Goal: Information Seeking & Learning: Learn about a topic

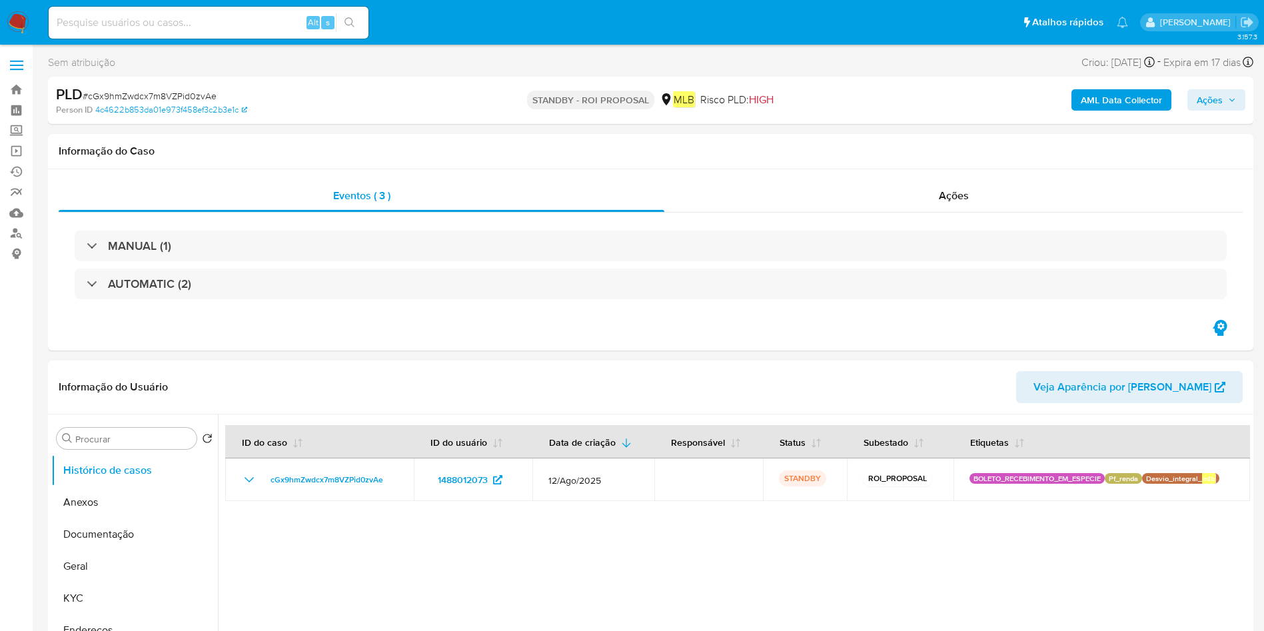
select select "10"
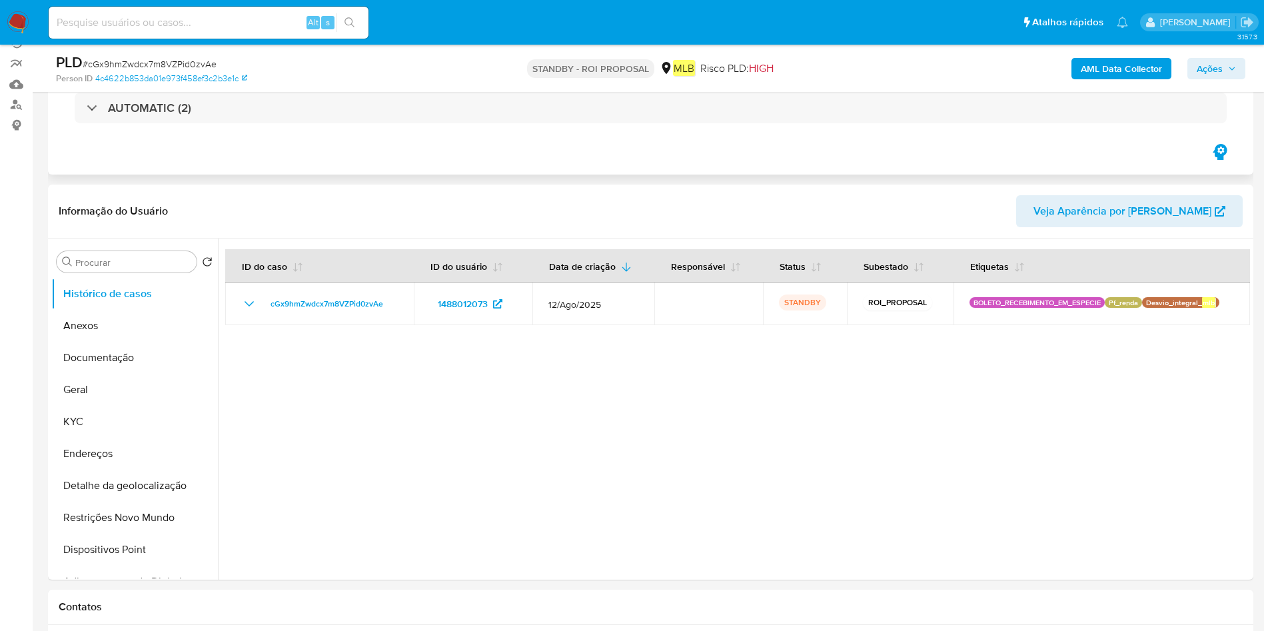
scroll to position [200, 0]
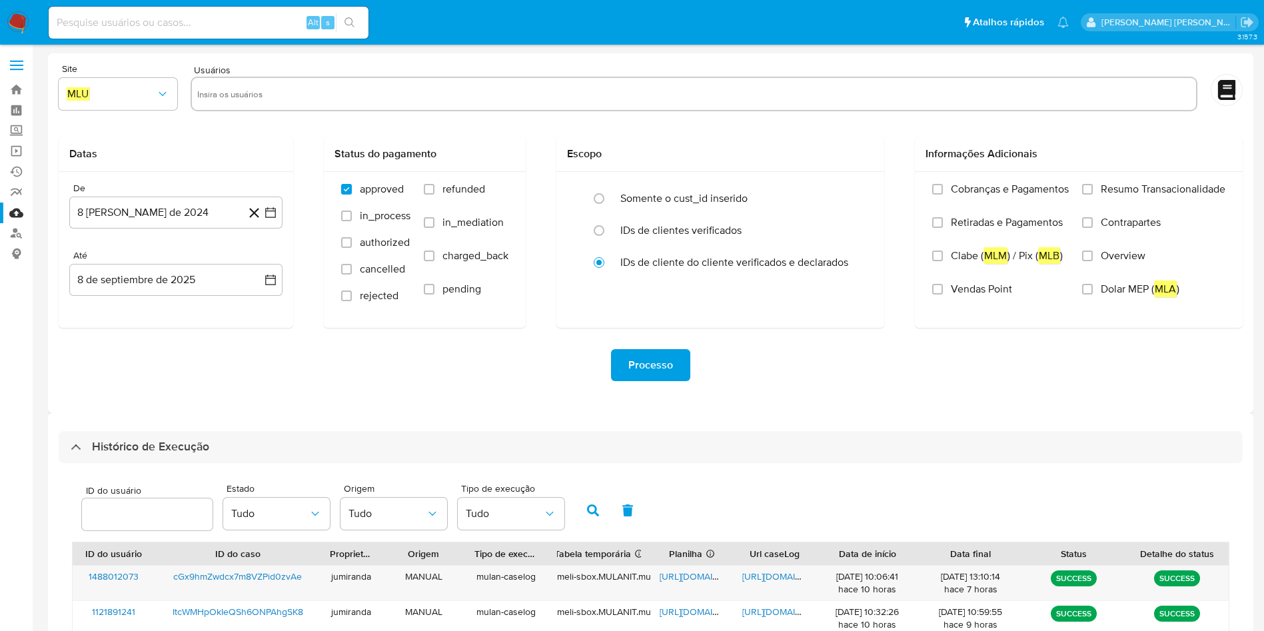
select select "10"
click at [16, 83] on link "Bandeja" at bounding box center [79, 89] width 159 height 21
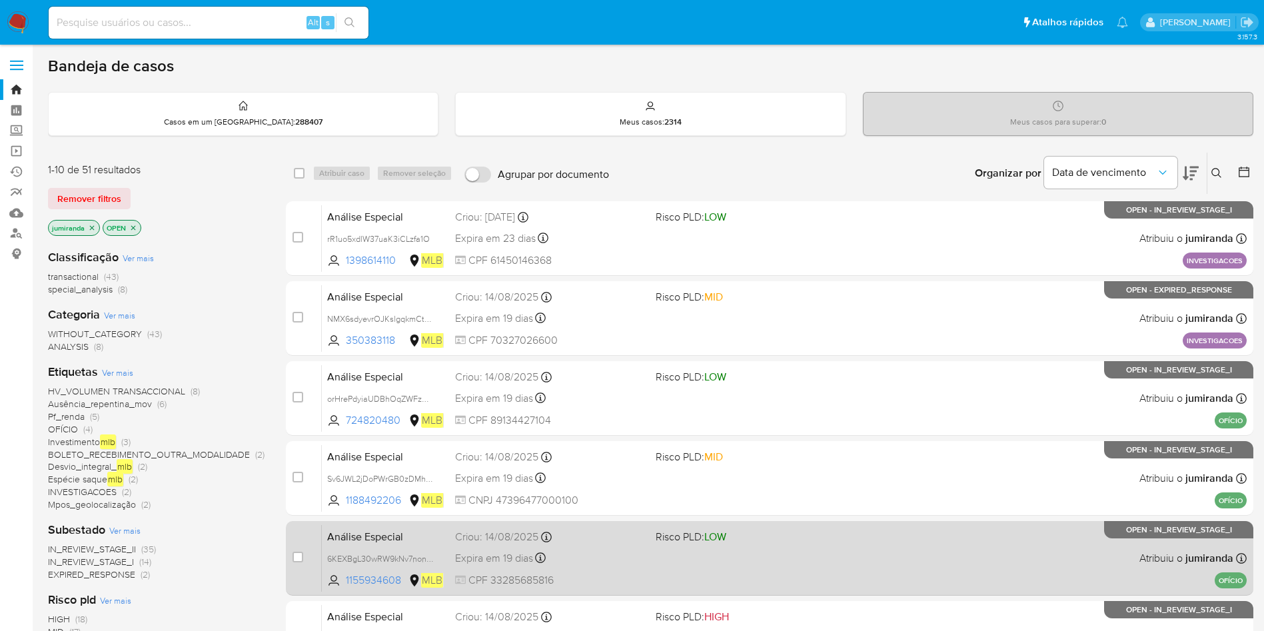
scroll to position [100, 0]
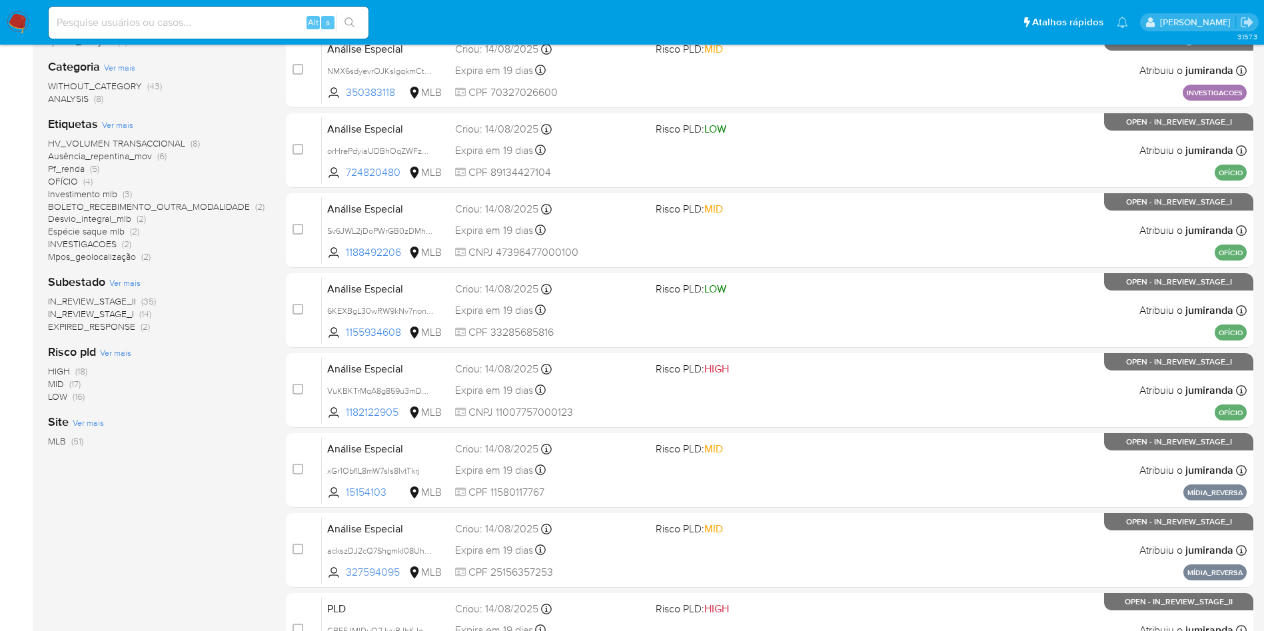
scroll to position [221, 0]
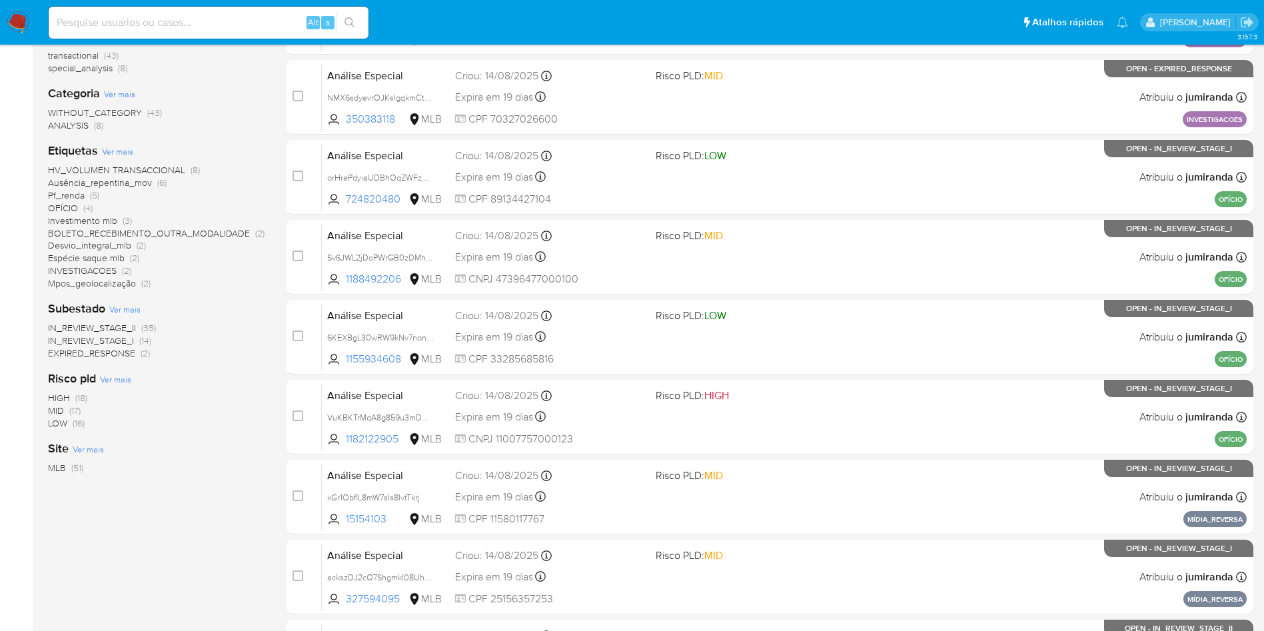
click at [147, 234] on span "BOLETO_RECEBIMENTO_OUTRA_MODALIDADE" at bounding box center [149, 233] width 202 height 13
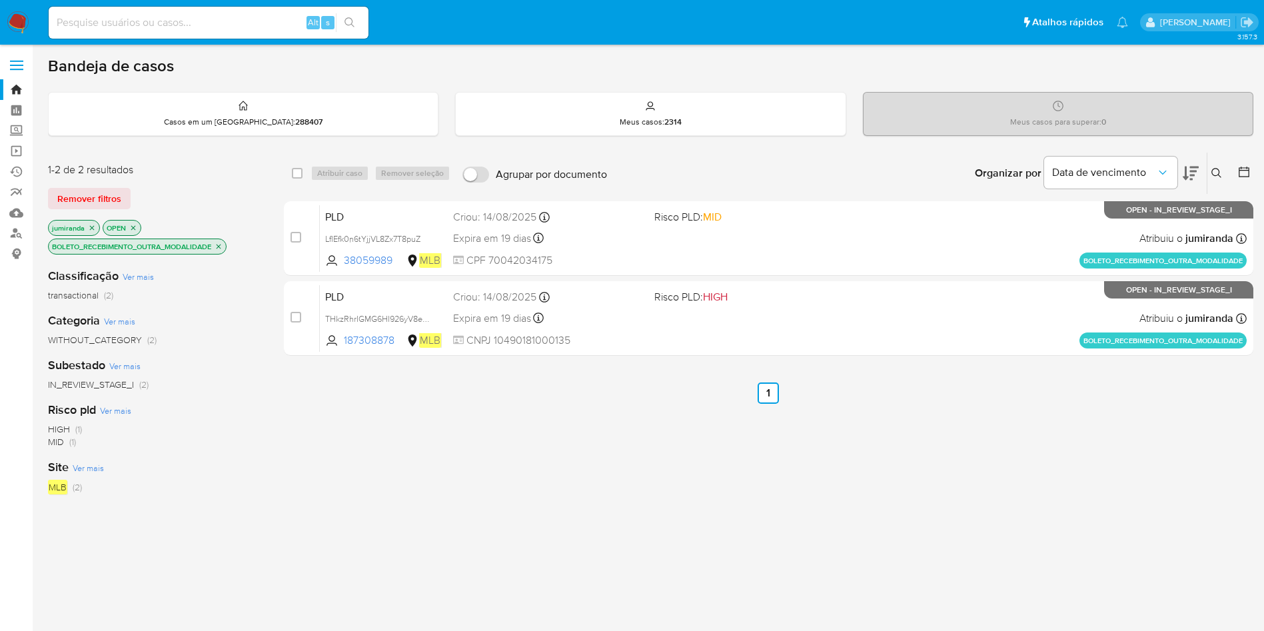
click at [222, 248] on icon "close-filter" at bounding box center [219, 247] width 8 height 8
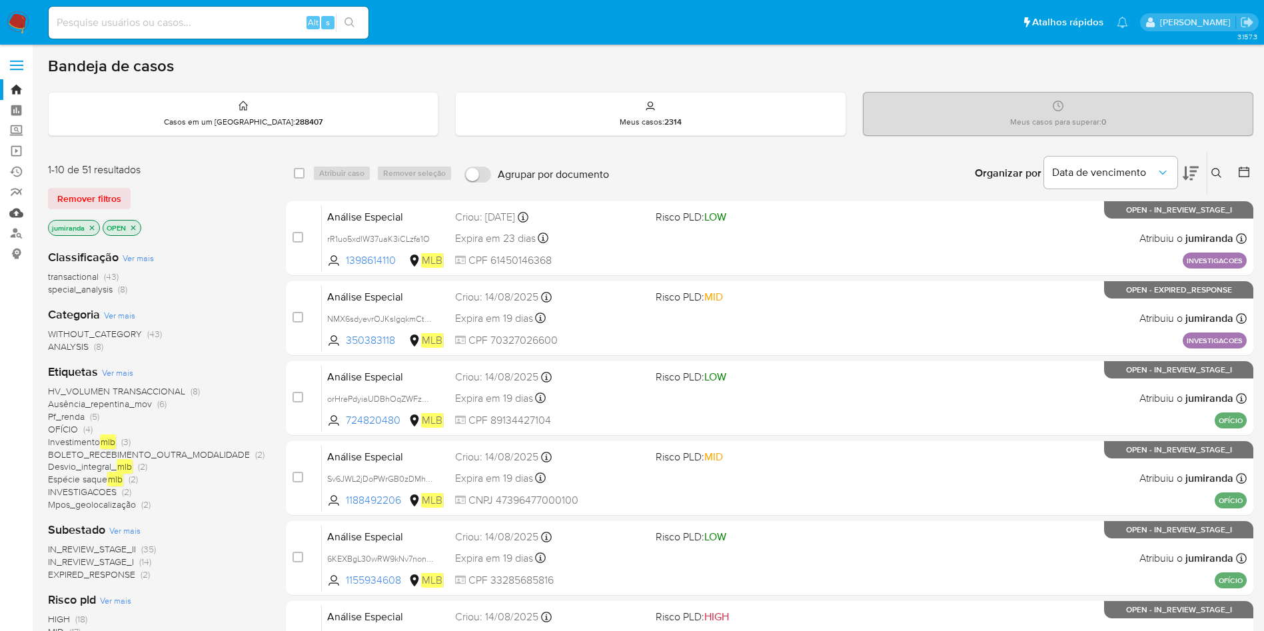
click at [21, 209] on link "Mulan" at bounding box center [79, 213] width 159 height 21
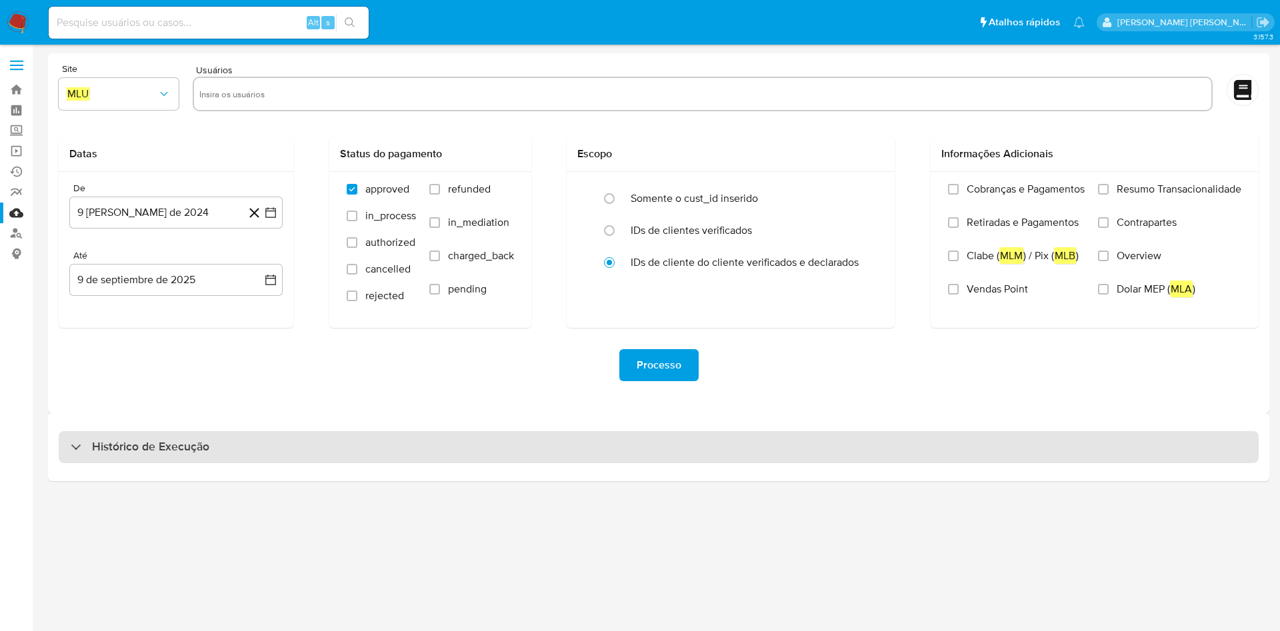
click at [498, 450] on div "Histórico de Execução" at bounding box center [659, 447] width 1200 height 32
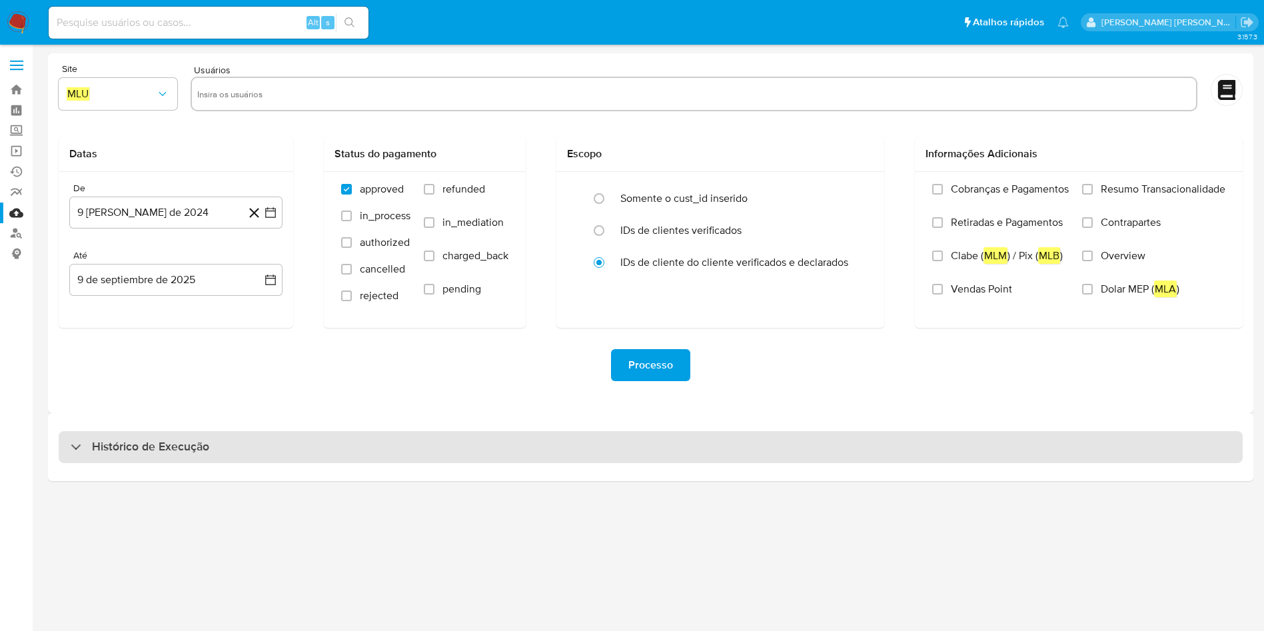
select select "10"
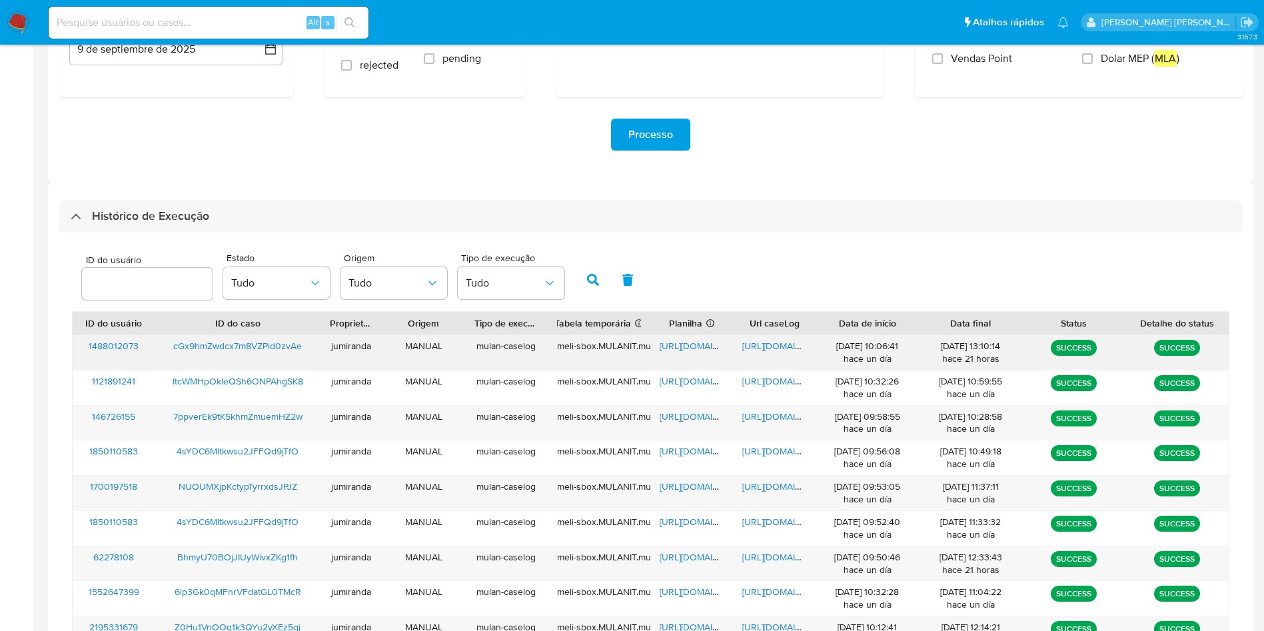
scroll to position [263, 0]
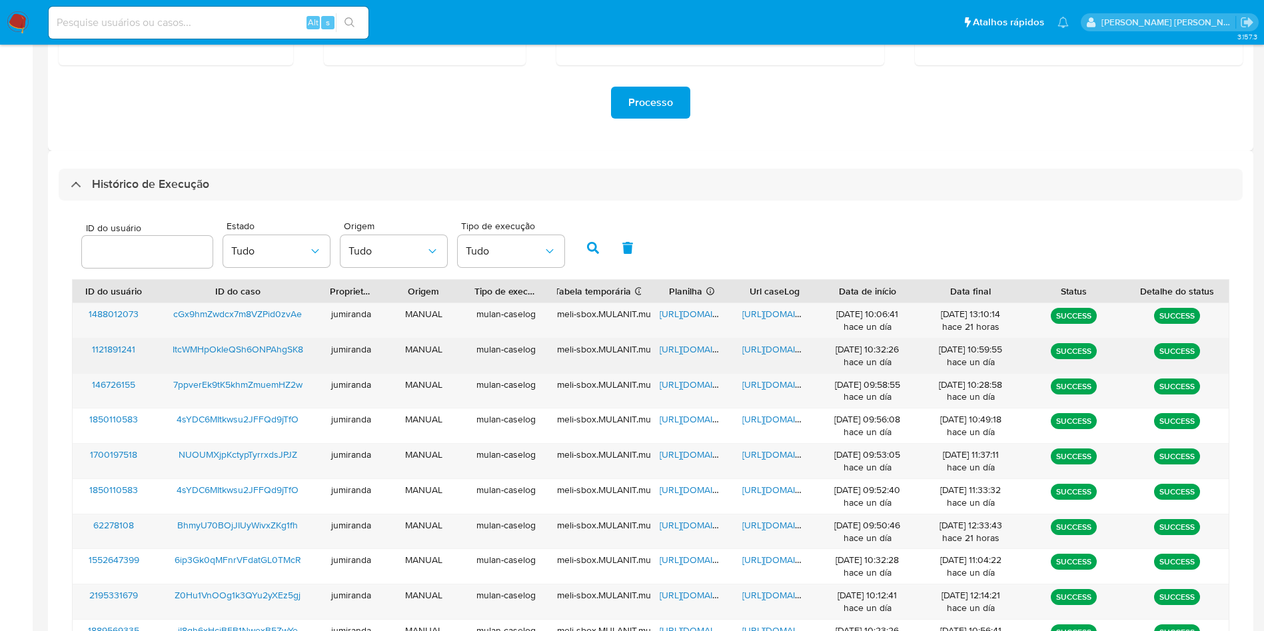
click at [698, 351] on span "[URL][DOMAIN_NAME]" at bounding box center [706, 349] width 92 height 13
drag, startPoint x: 702, startPoint y: 351, endPoint x: 738, endPoint y: 353, distance: 36.0
click at [703, 352] on span "[URL][DOMAIN_NAME]" at bounding box center [706, 349] width 92 height 13
click at [776, 347] on span "[URL][DOMAIN_NAME]" at bounding box center [788, 349] width 92 height 13
click at [229, 352] on span "ItcWMHpOkIeQSh6ONPAhgSK8" at bounding box center [238, 349] width 131 height 13
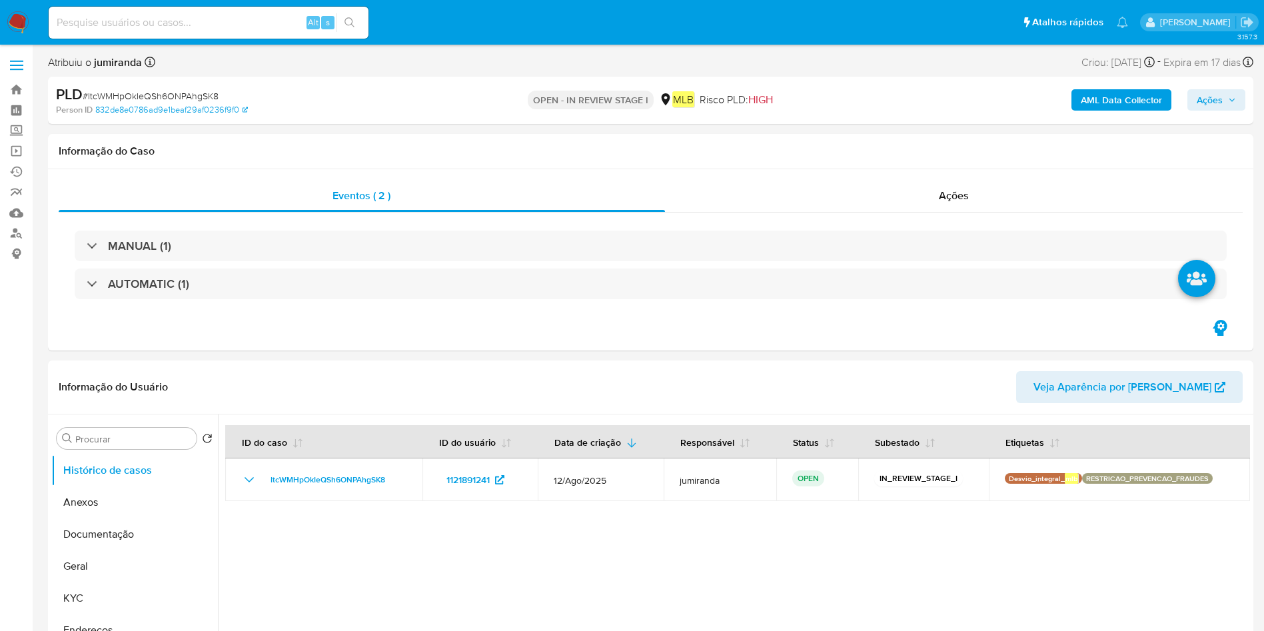
select select "10"
click at [67, 595] on button "KYC" at bounding box center [129, 599] width 156 height 32
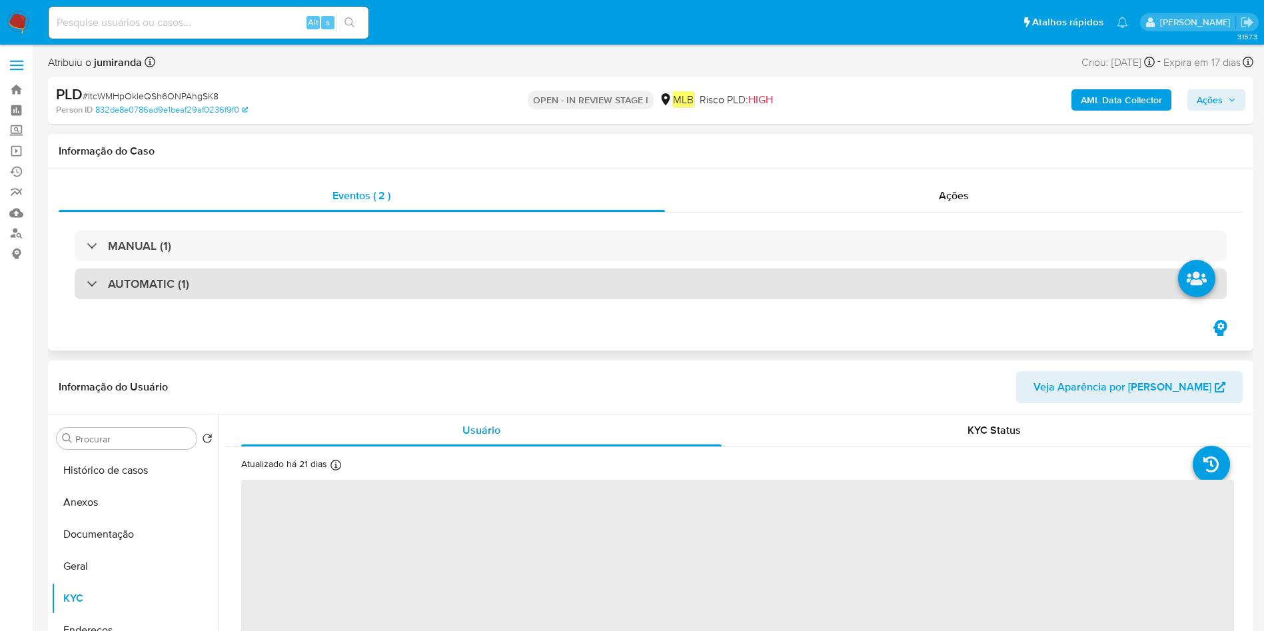
scroll to position [200, 0]
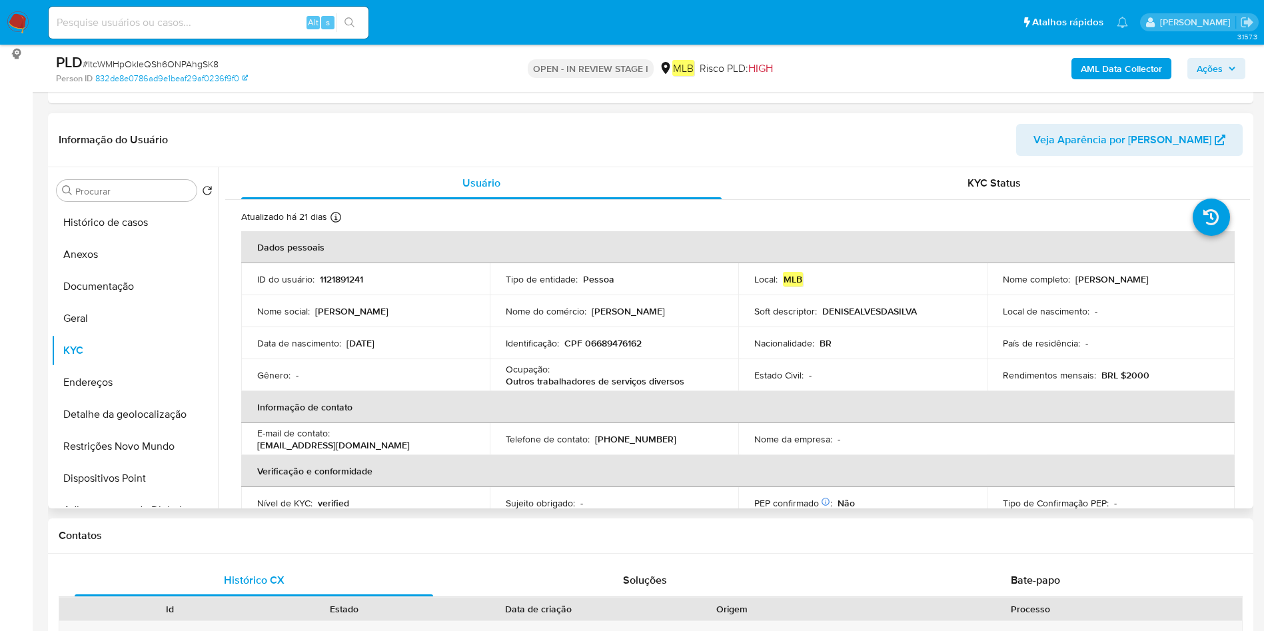
click at [653, 376] on p "Outros trabalhadores de serviços diversos" at bounding box center [595, 381] width 179 height 12
copy div "Ocupação : Outros trabalhadores de serviços diversos"
click at [133, 313] on button "Geral" at bounding box center [129, 319] width 156 height 32
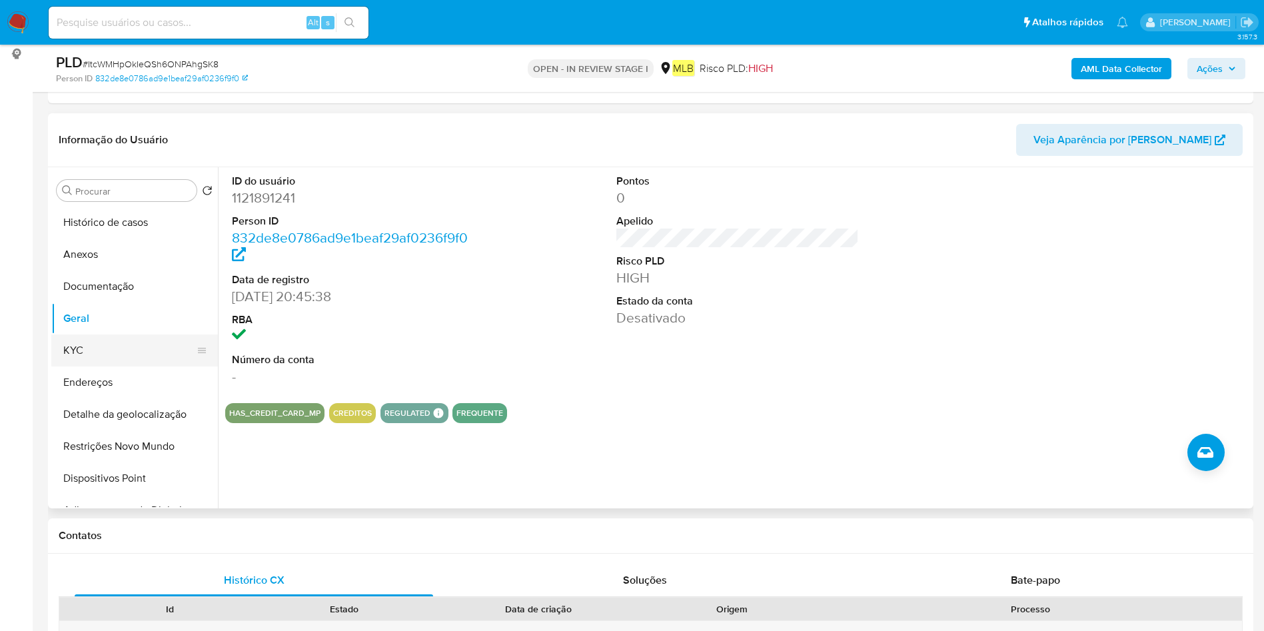
click at [107, 355] on button "KYC" at bounding box center [129, 351] width 156 height 32
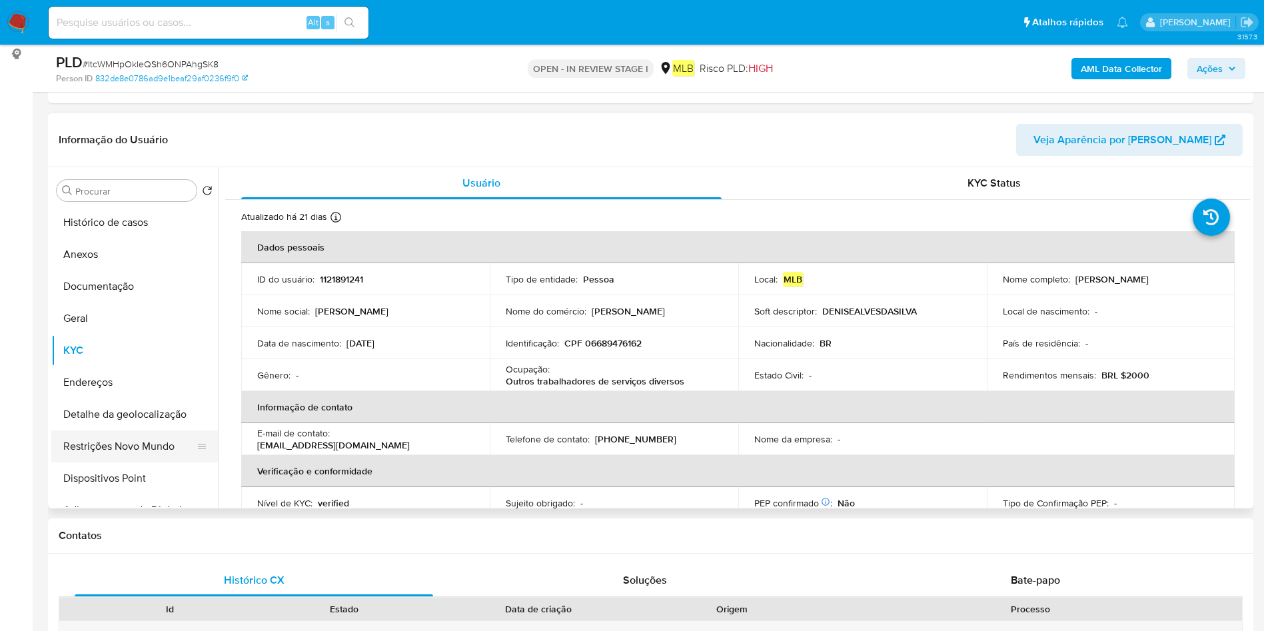
click at [115, 443] on button "Restrições Novo Mundo" at bounding box center [129, 447] width 156 height 32
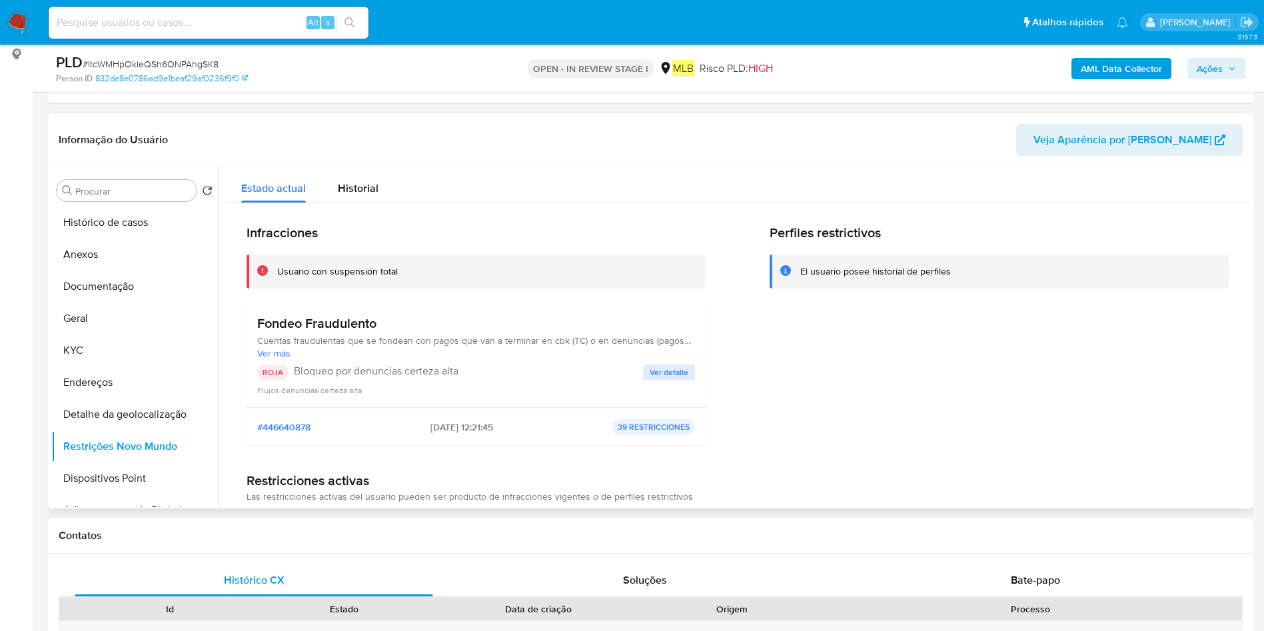
click at [449, 371] on p "Bloqueo por denuncias certeza alta" at bounding box center [468, 371] width 349 height 13
click at [518, 374] on p "Bloqueo por denuncias certeza alta" at bounding box center [468, 371] width 349 height 13
click at [667, 362] on div "Fondeo Fraudulento Cuentas fraudulentas que se fondean con pagos que van a term…" at bounding box center [476, 355] width 438 height 81
click at [671, 371] on span "Ver detalle" at bounding box center [669, 372] width 39 height 13
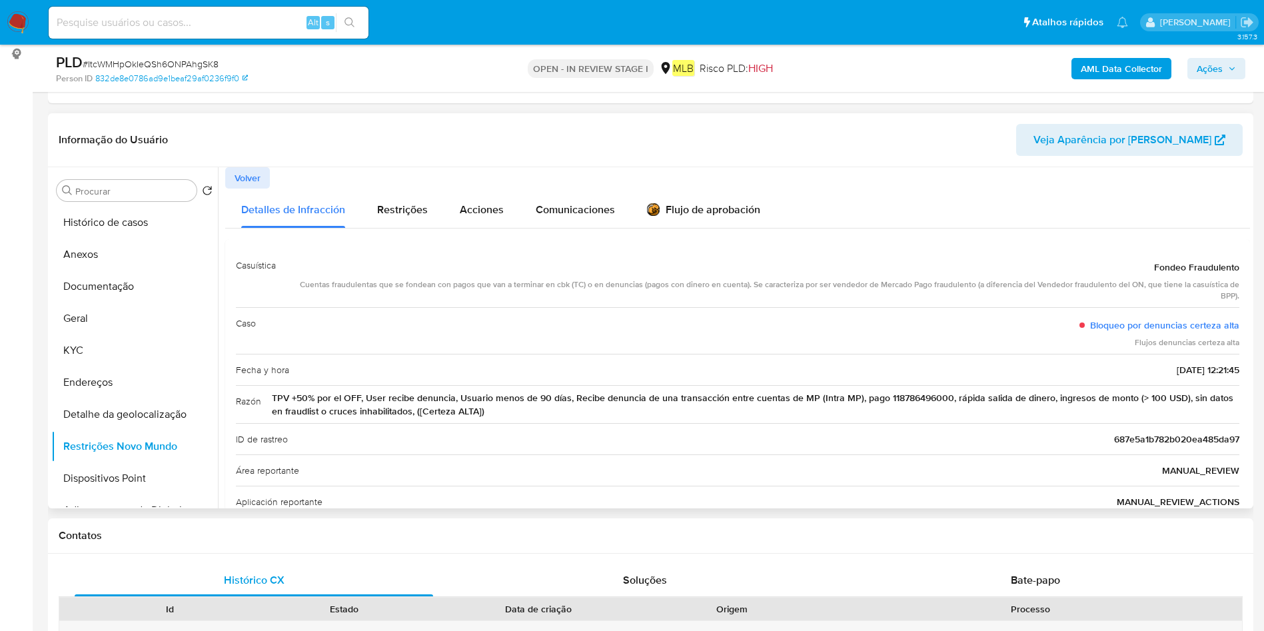
click at [1206, 263] on span "Fondeo Fraudulento" at bounding box center [1196, 267] width 85 height 13
click at [680, 285] on div "Cuentas fraudulentas que se fondean con pagos que van a terminar en cbk (TC) o …" at bounding box center [763, 290] width 953 height 23
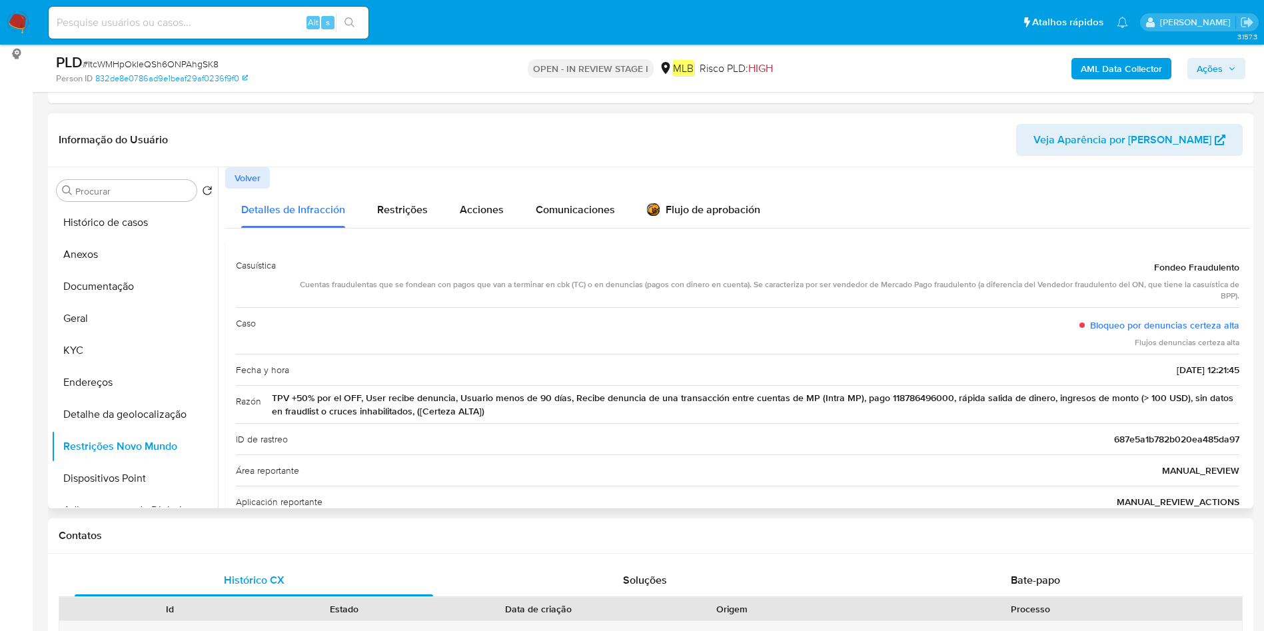
click at [680, 285] on div "Cuentas fraudulentas que se fondean con pagos que van a terminar en cbk (TC) o …" at bounding box center [763, 290] width 953 height 23
click at [119, 288] on button "Documentação" at bounding box center [129, 287] width 156 height 32
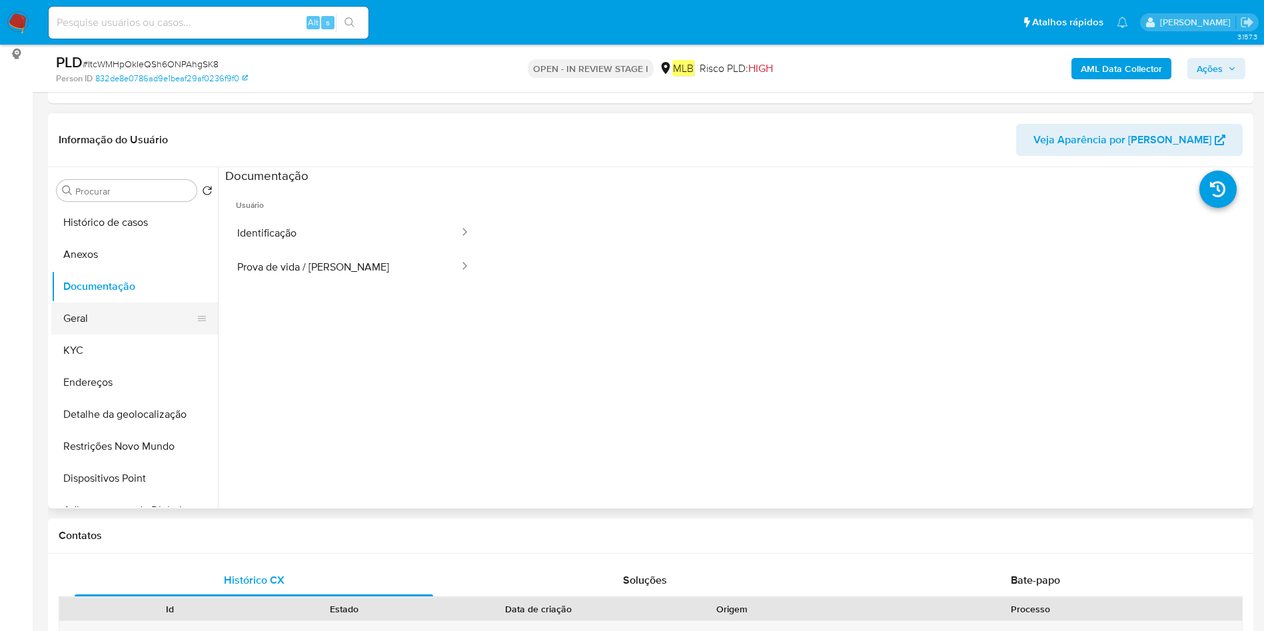
click at [116, 318] on button "Geral" at bounding box center [129, 319] width 156 height 32
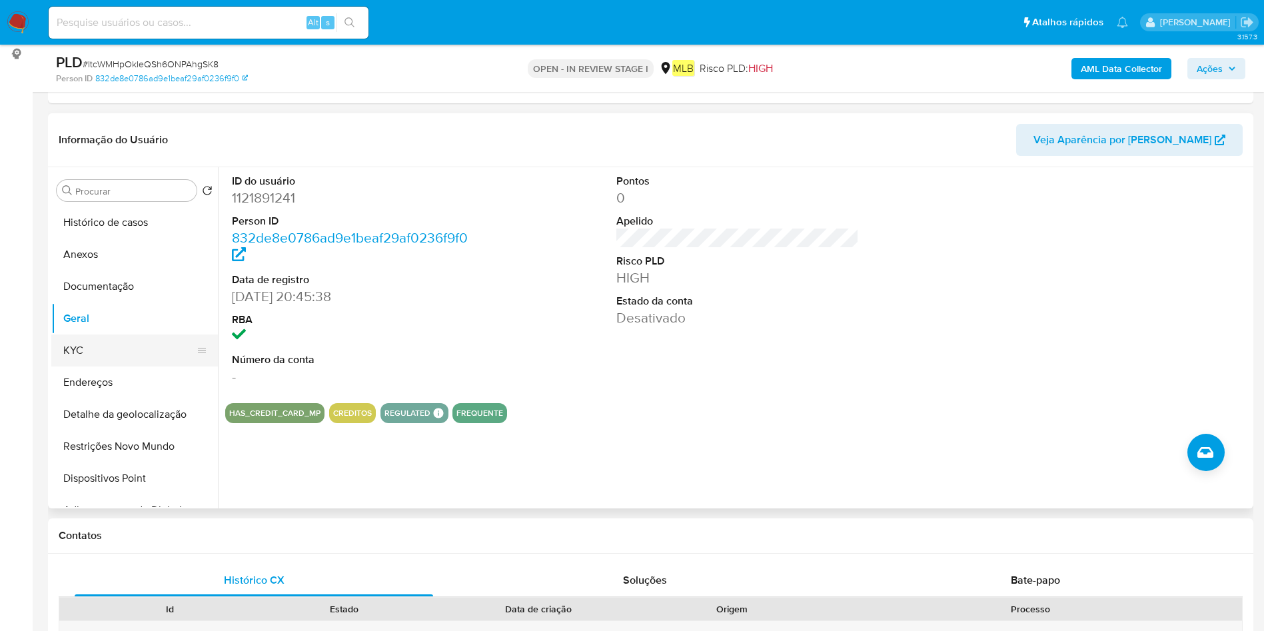
click at [101, 354] on button "KYC" at bounding box center [129, 351] width 156 height 32
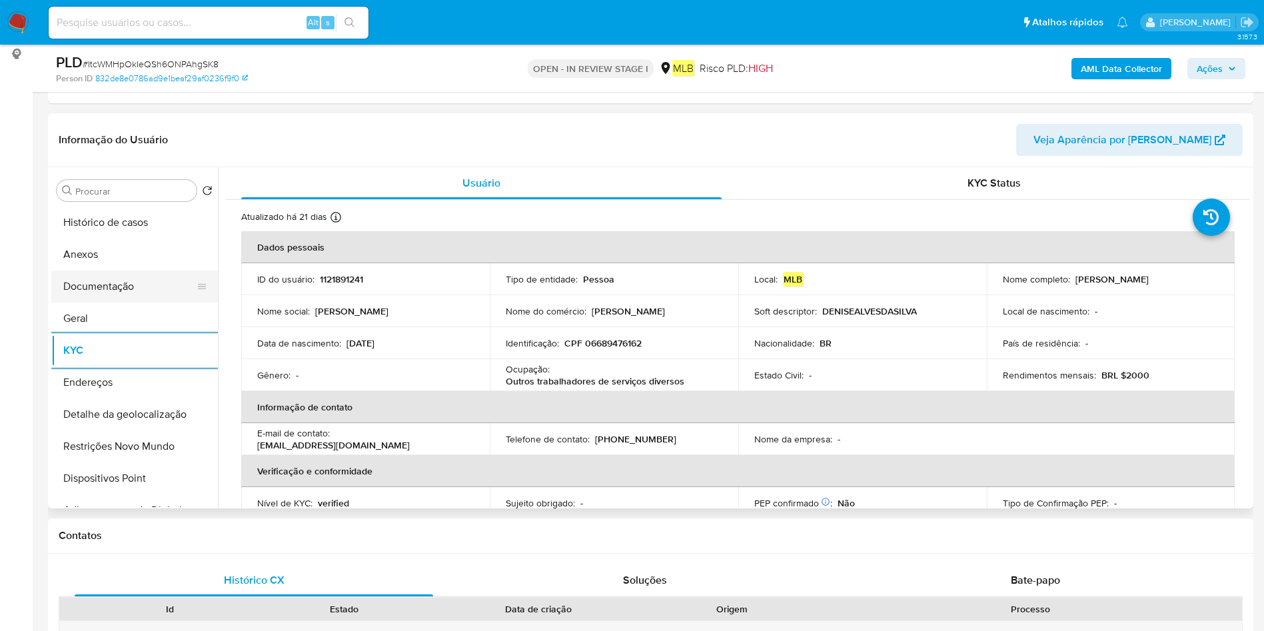
click at [55, 287] on button "Documentação" at bounding box center [129, 287] width 156 height 32
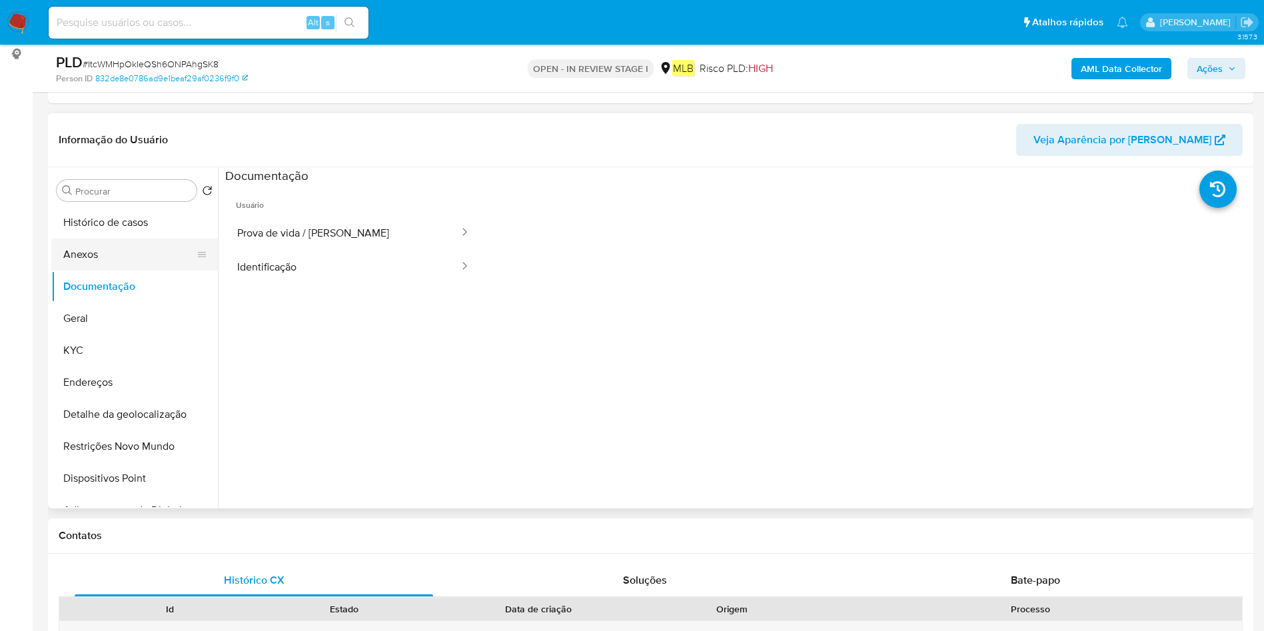
click at [130, 250] on button "Anexos" at bounding box center [129, 255] width 156 height 32
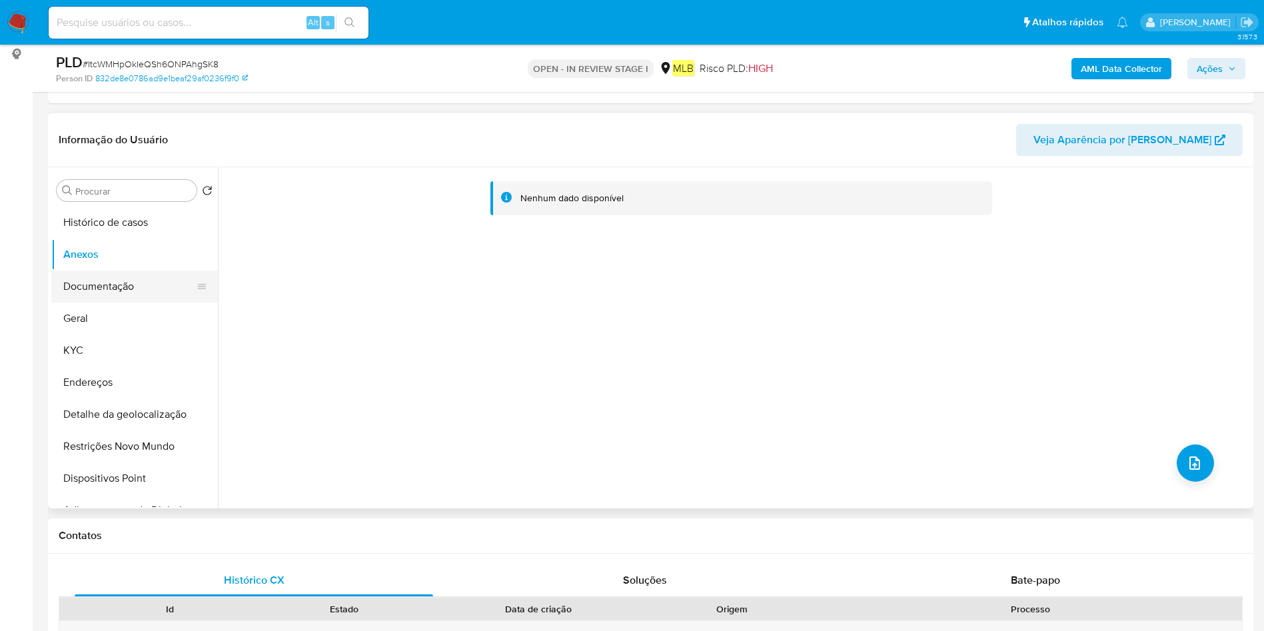
click at [161, 300] on button "Documentação" at bounding box center [129, 287] width 156 height 32
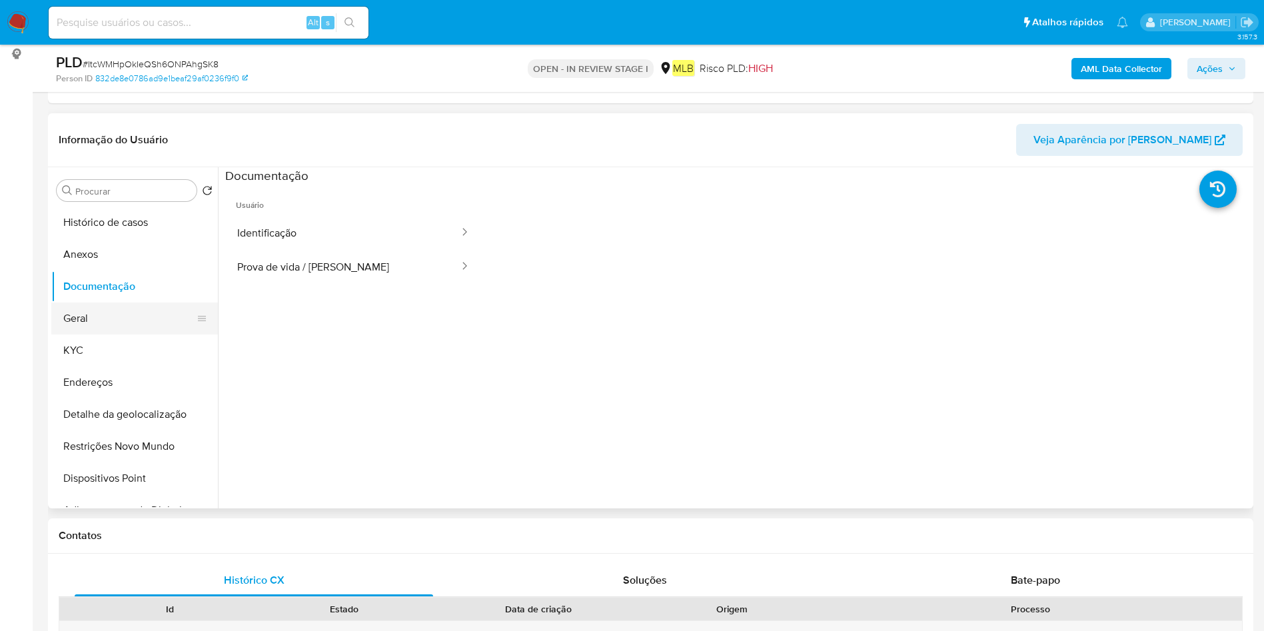
click at [147, 333] on button "Geral" at bounding box center [129, 319] width 156 height 32
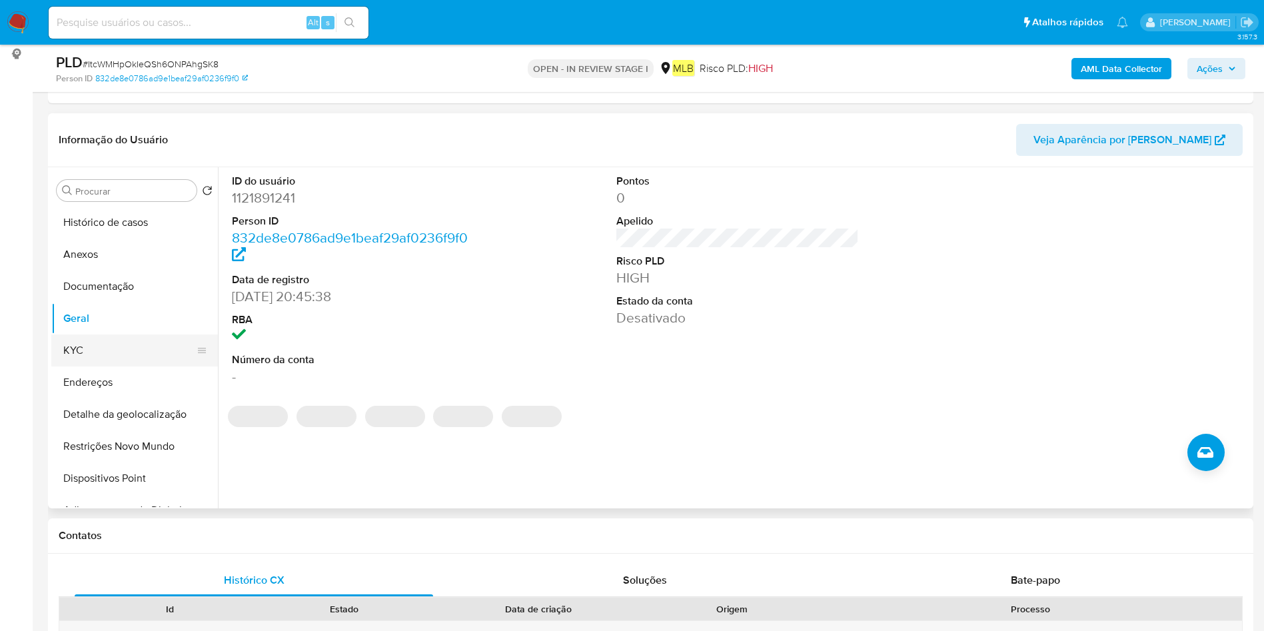
click at [105, 352] on button "KYC" at bounding box center [129, 351] width 156 height 32
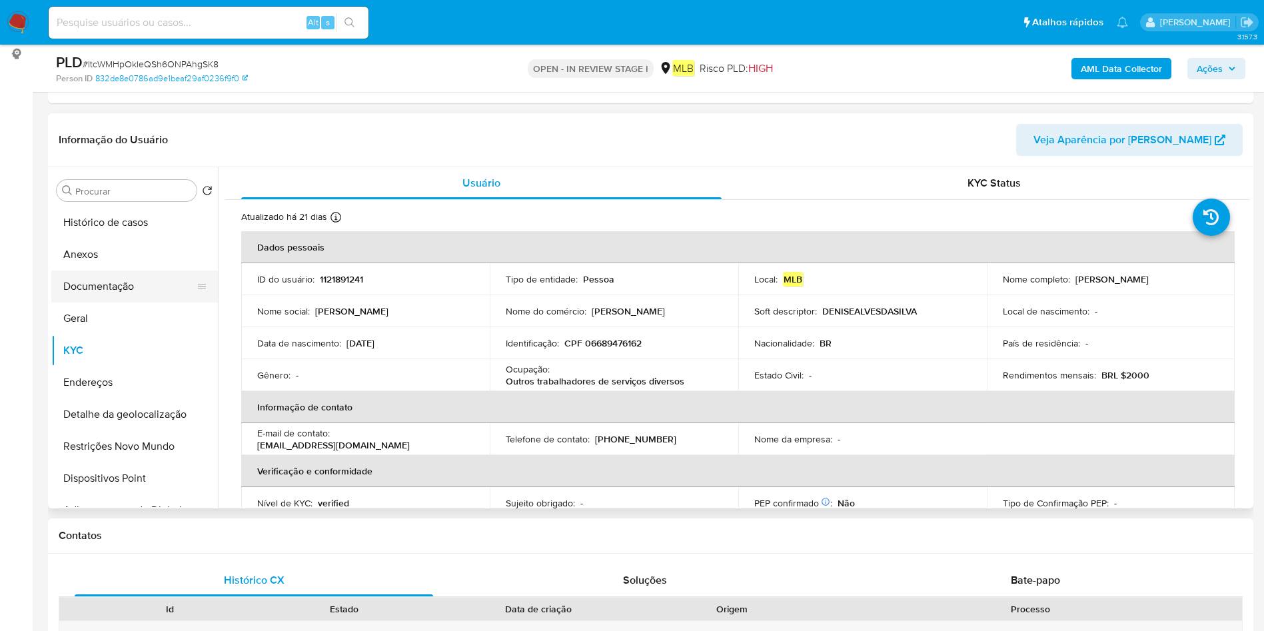
click at [133, 287] on button "Documentação" at bounding box center [129, 287] width 156 height 32
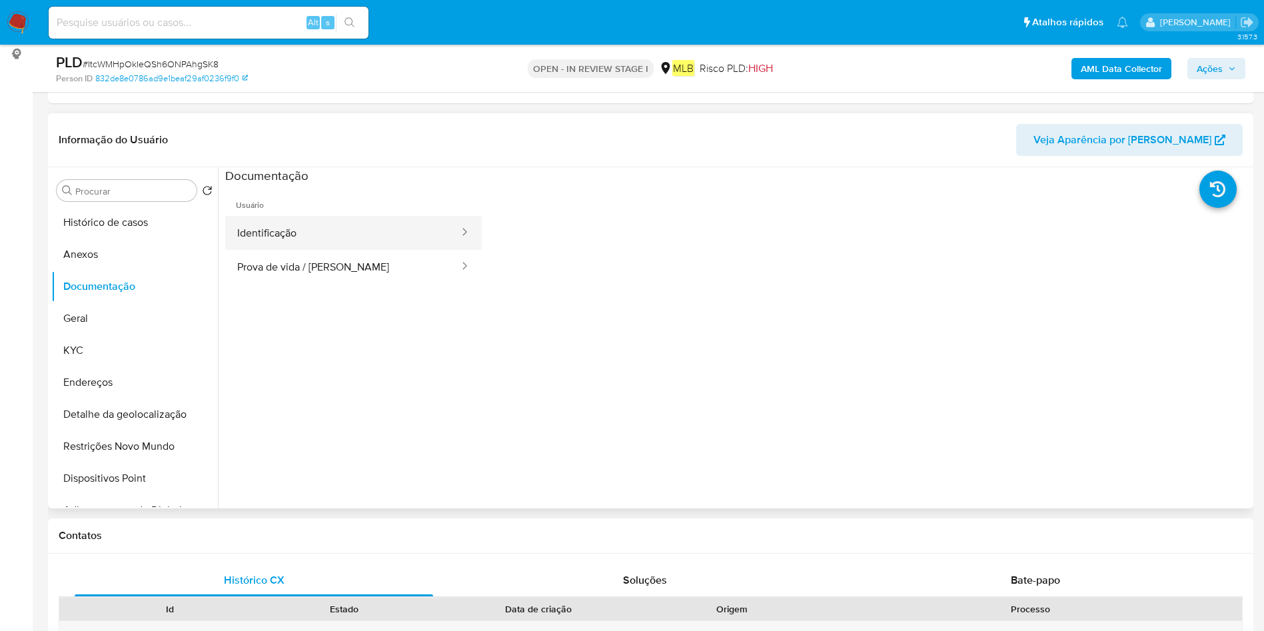
click at [330, 241] on button "Identificação" at bounding box center [342, 233] width 235 height 34
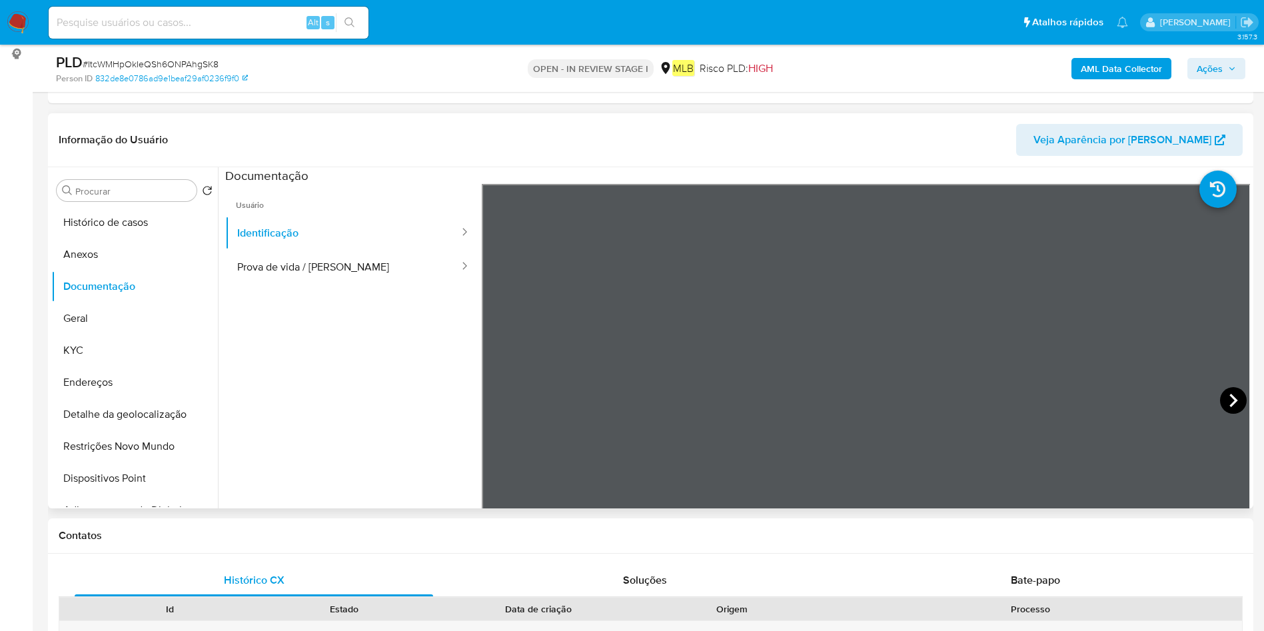
click at [1232, 402] on icon at bounding box center [1233, 400] width 27 height 27
click at [253, 261] on button "Prova de vida / Selfie" at bounding box center [342, 267] width 235 height 34
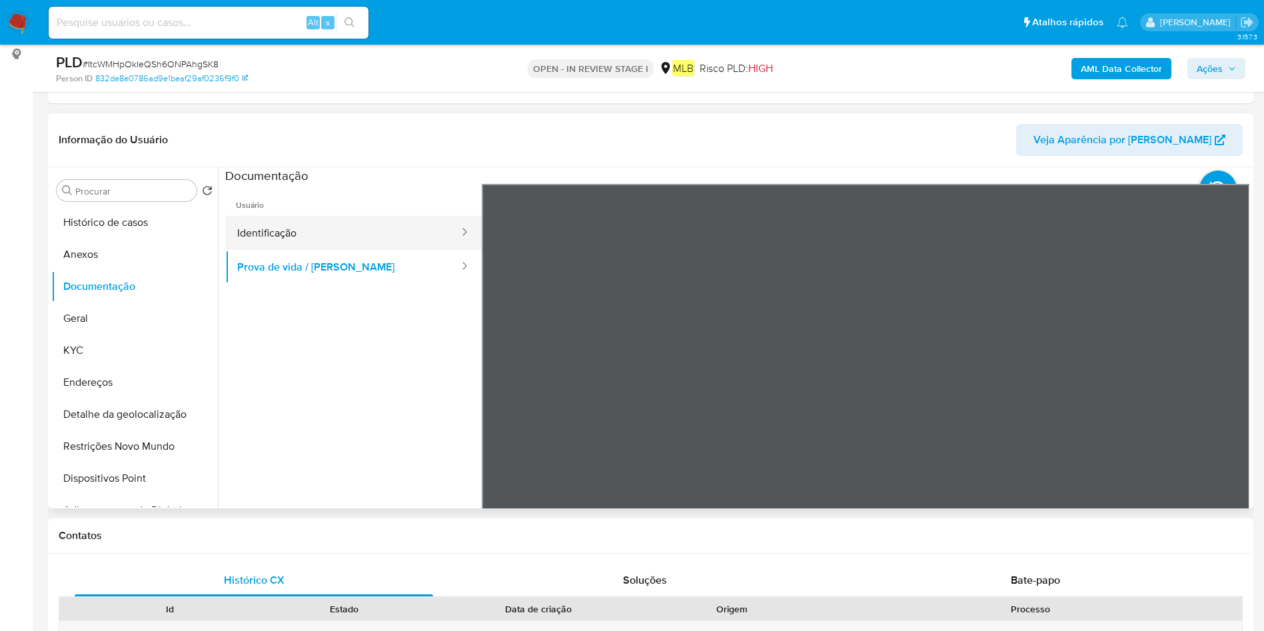
click at [252, 229] on button "Identificação" at bounding box center [342, 233] width 235 height 34
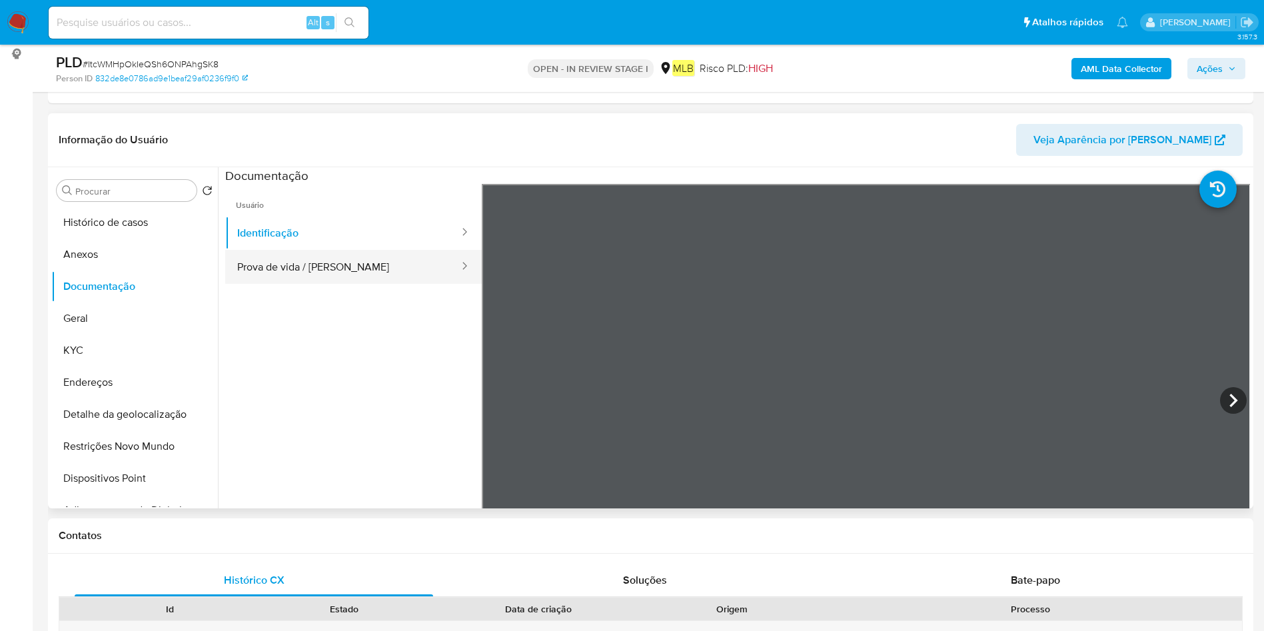
click at [330, 262] on button "Prova de vida / Selfie" at bounding box center [342, 267] width 235 height 34
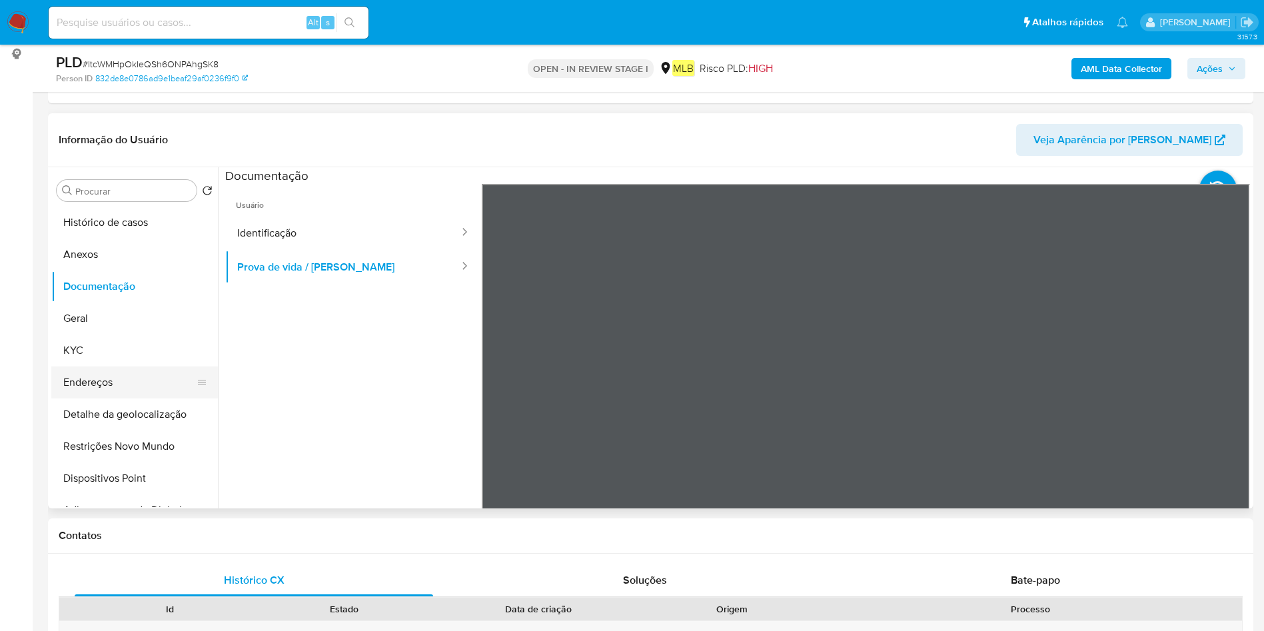
click at [131, 373] on button "Endereços" at bounding box center [129, 383] width 156 height 32
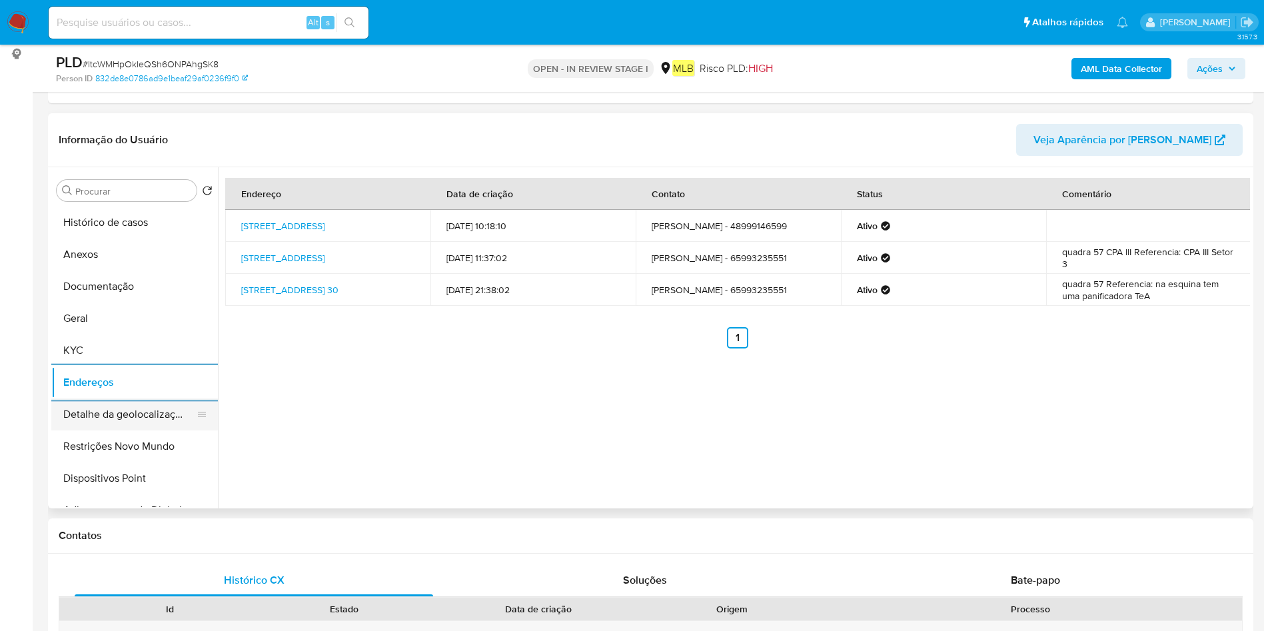
click at [151, 405] on button "Detalhe da geolocalização" at bounding box center [129, 415] width 156 height 32
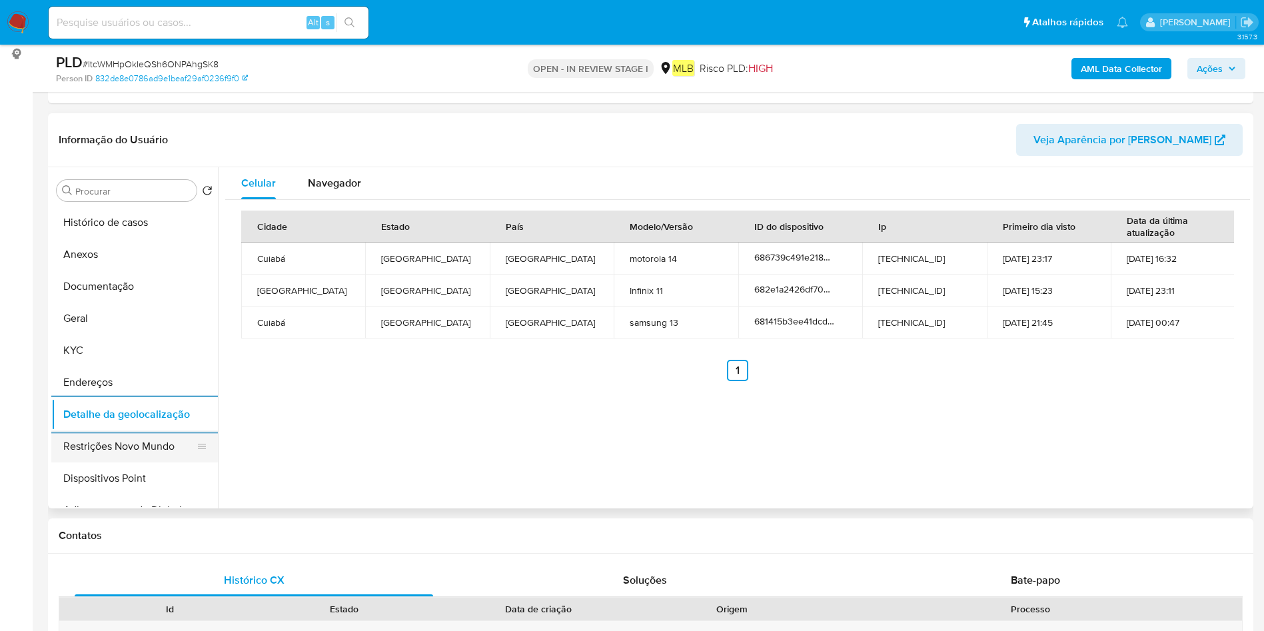
click at [108, 453] on button "Restrições Novo Mundo" at bounding box center [129, 447] width 156 height 32
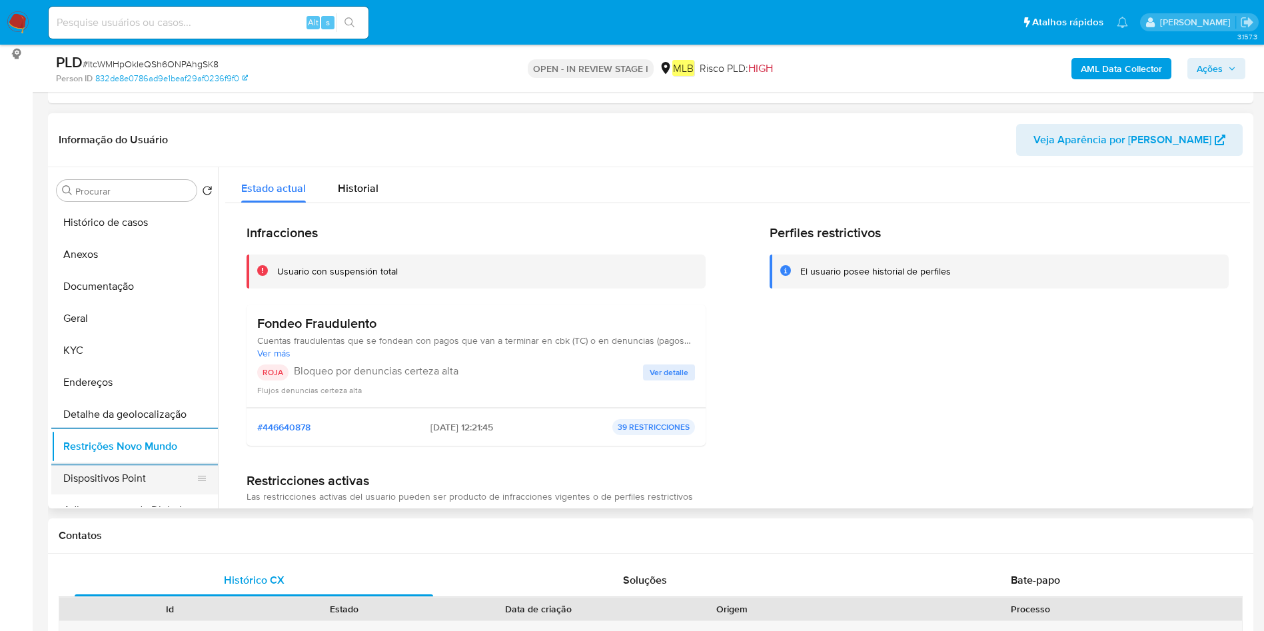
click at [97, 480] on button "Dispositivos Point" at bounding box center [129, 479] width 156 height 32
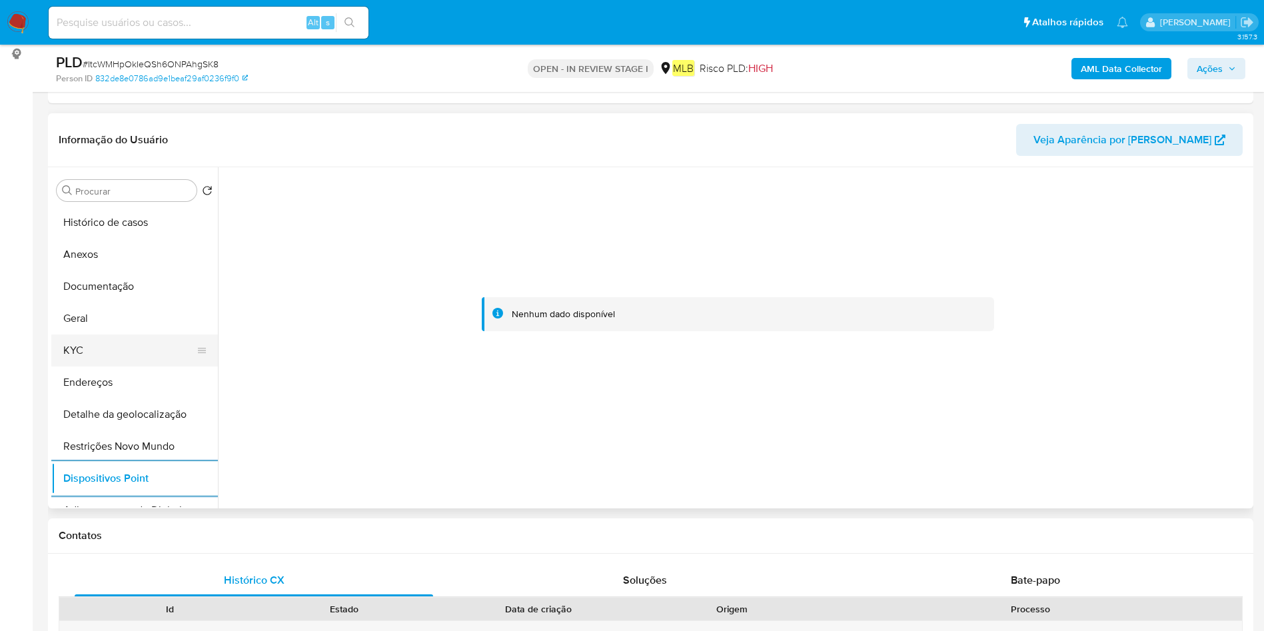
drag, startPoint x: 99, startPoint y: 375, endPoint x: 101, endPoint y: 365, distance: 10.2
click at [99, 375] on button "Endereços" at bounding box center [134, 383] width 167 height 32
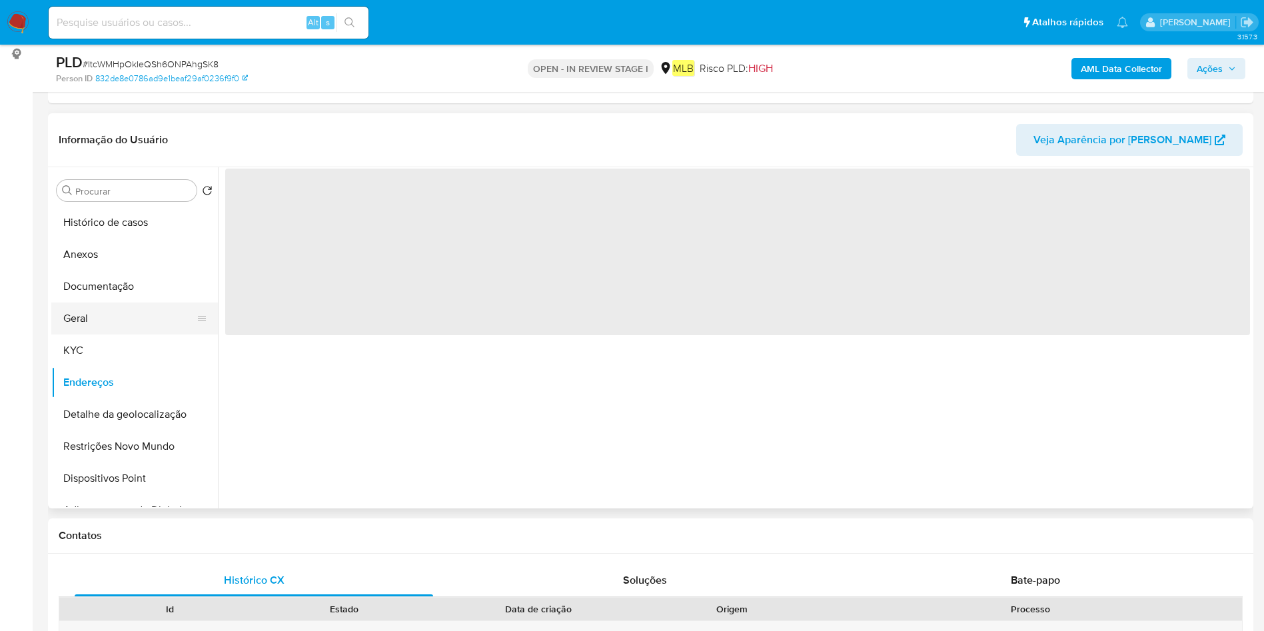
click at [119, 304] on button "Geral" at bounding box center [129, 319] width 156 height 32
click at [102, 389] on button "Endereços" at bounding box center [129, 383] width 156 height 32
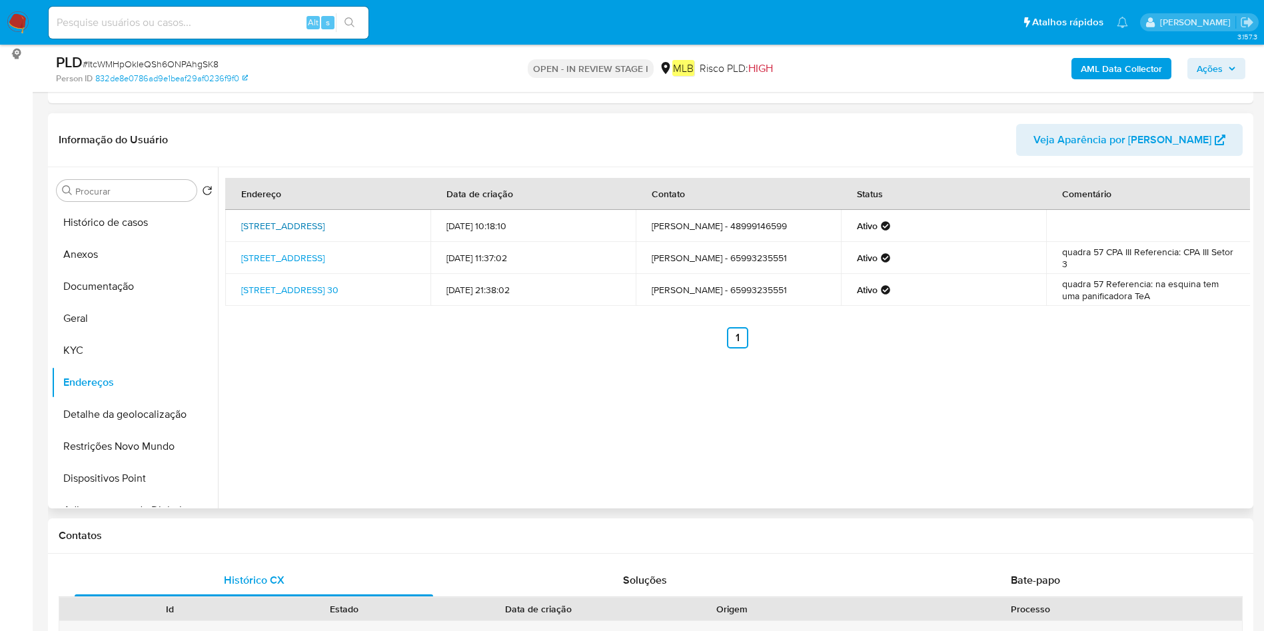
drag, startPoint x: 235, startPoint y: 216, endPoint x: 402, endPoint y: 223, distance: 166.8
click at [402, 223] on td "Rua Quarenta 30, Cuiabá, Mato Grosso, 78058402, Brasil 30" at bounding box center [327, 226] width 205 height 32
copy link "Rua Quarenta 30, Cuiabá, Mato Grosso,"
